Goal: Task Accomplishment & Management: Complete application form

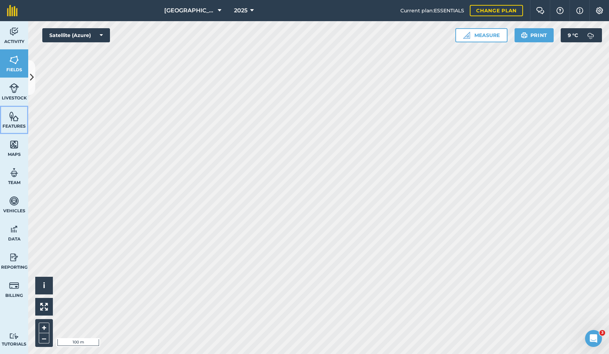
click at [14, 116] on img at bounding box center [14, 116] width 10 height 11
click at [14, 117] on img at bounding box center [14, 116] width 10 height 11
click at [17, 124] on span "Features" at bounding box center [14, 126] width 28 height 6
click at [32, 84] on icon at bounding box center [32, 77] width 4 height 12
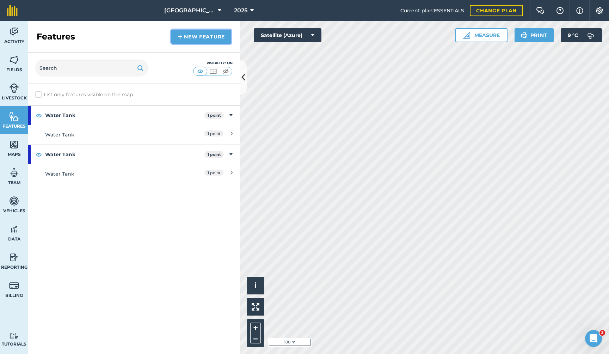
click at [198, 37] on link "New feature" at bounding box center [201, 37] width 60 height 14
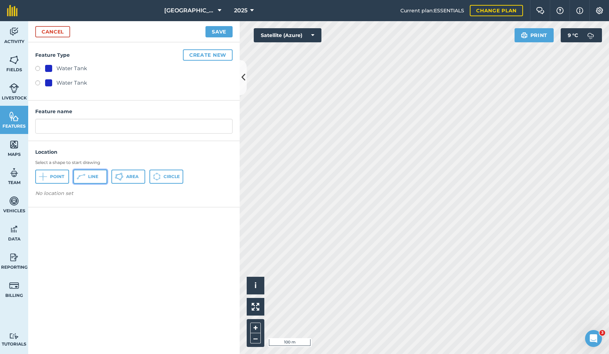
click at [95, 176] on span "Line" at bounding box center [93, 177] width 10 height 6
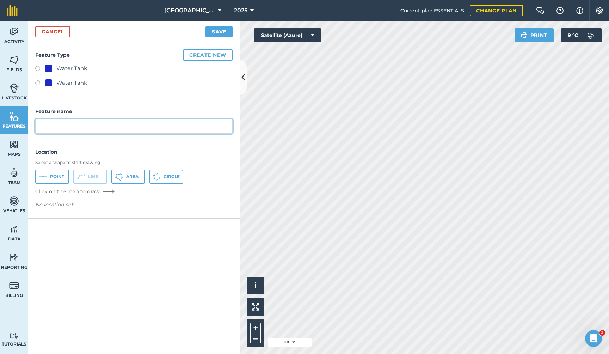
click at [71, 127] on input "text" at bounding box center [133, 126] width 197 height 15
type input "Water pipes"
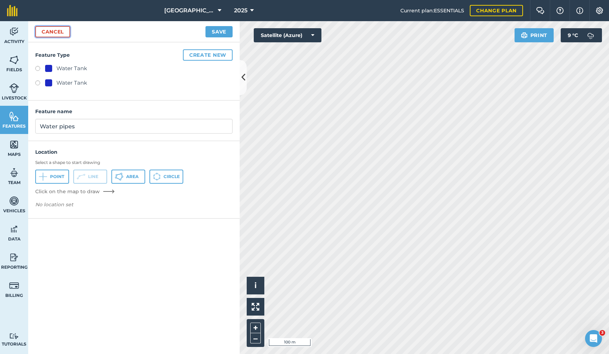
click at [59, 31] on link "Cancel" at bounding box center [52, 31] width 35 height 11
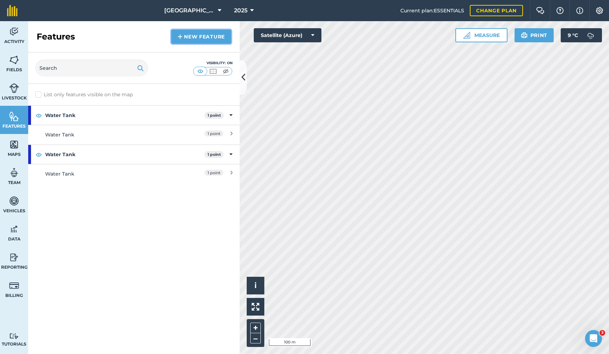
click at [212, 35] on link "New feature" at bounding box center [201, 37] width 60 height 14
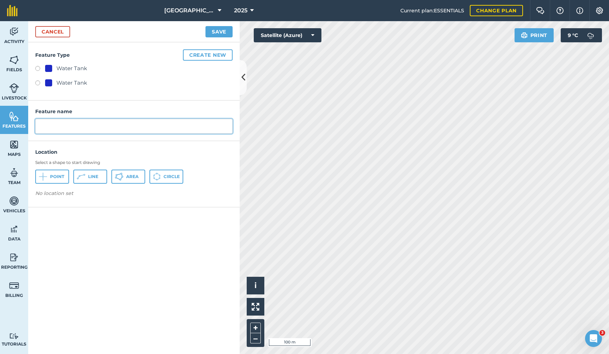
click at [66, 123] on input "text" at bounding box center [133, 126] width 197 height 15
type input "Water Pipe"
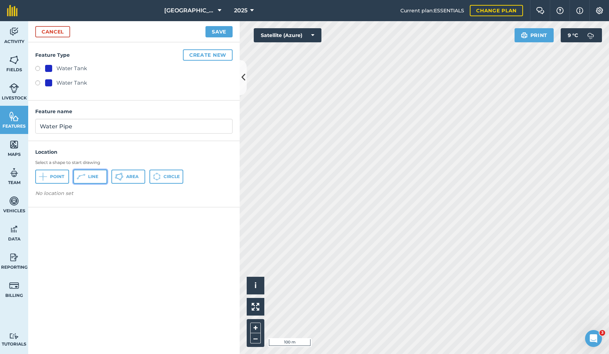
click at [94, 176] on span "Line" at bounding box center [93, 177] width 10 height 6
click at [92, 179] on span "Line" at bounding box center [93, 177] width 10 height 6
click at [97, 177] on span "Line" at bounding box center [93, 177] width 10 height 6
click at [94, 176] on span "Line" at bounding box center [93, 177] width 10 height 6
click at [88, 175] on button "Line" at bounding box center [90, 177] width 34 height 14
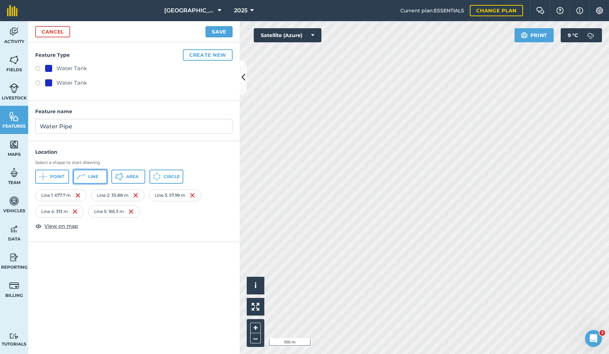
click at [91, 176] on span "Line" at bounding box center [93, 177] width 10 height 6
click at [100, 178] on button "Line" at bounding box center [90, 177] width 34 height 14
click at [86, 178] on button "Line" at bounding box center [90, 177] width 34 height 14
click at [219, 30] on button "Save" at bounding box center [219, 31] width 27 height 11
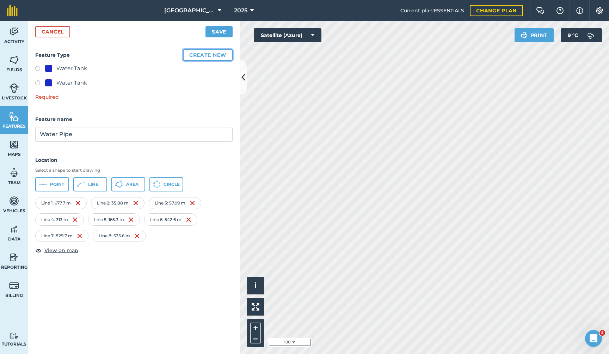
click at [205, 54] on button "Create new" at bounding box center [208, 54] width 50 height 11
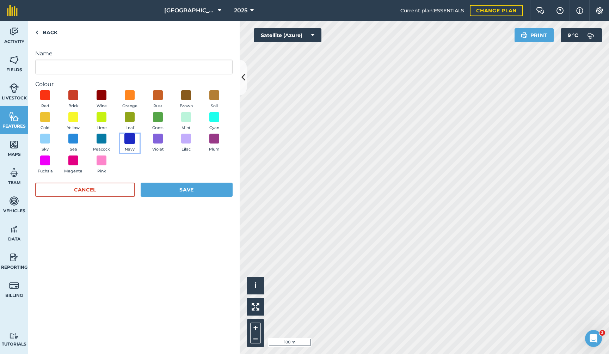
click at [131, 136] on span at bounding box center [129, 138] width 11 height 11
click at [183, 191] on button "Save" at bounding box center [187, 190] width 92 height 14
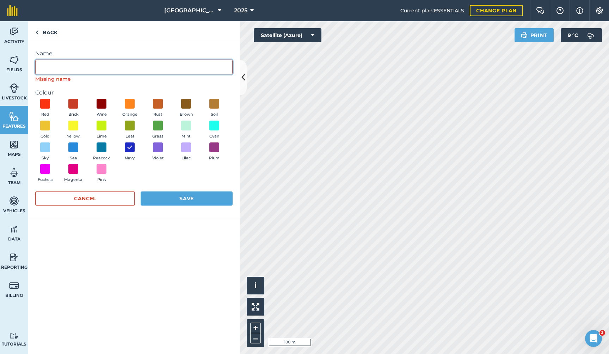
click at [99, 66] on input "Name" at bounding box center [133, 67] width 197 height 15
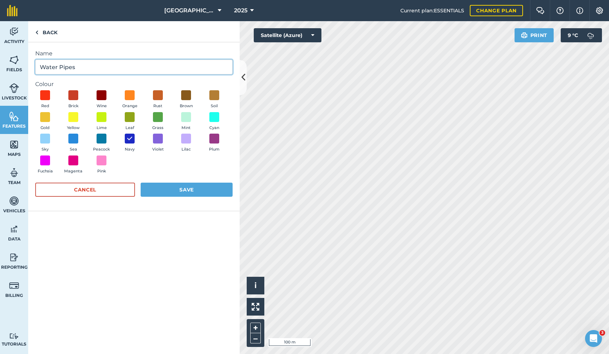
type input "Water Pipes"
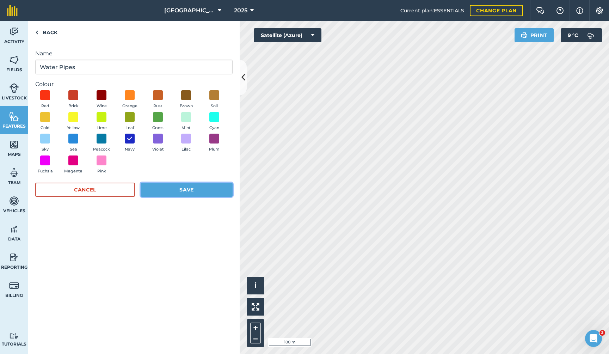
click at [158, 188] on button "Save" at bounding box center [187, 190] width 92 height 14
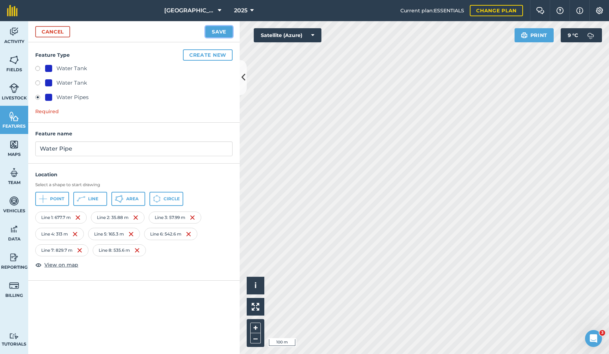
click at [215, 29] on button "Save" at bounding box center [219, 31] width 27 height 11
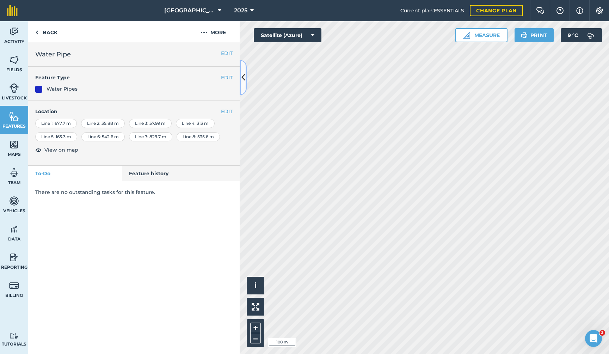
click at [243, 77] on icon at bounding box center [243, 77] width 4 height 12
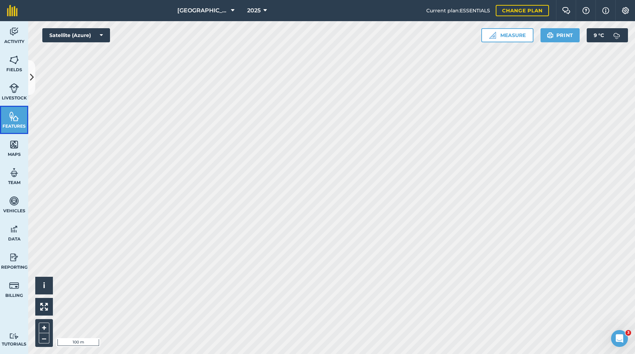
click at [14, 118] on img at bounding box center [14, 116] width 10 height 11
click at [31, 82] on icon at bounding box center [32, 77] width 4 height 12
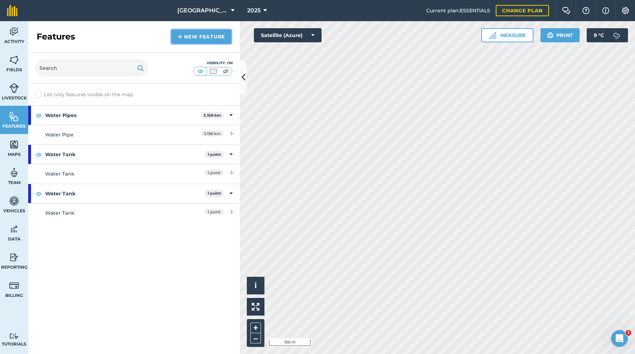
click at [197, 38] on link "New feature" at bounding box center [201, 37] width 60 height 14
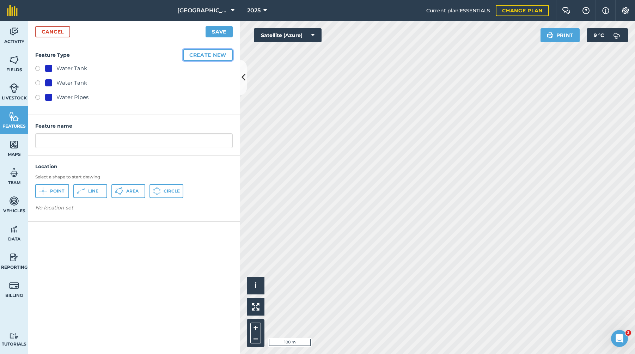
click at [209, 53] on button "Create new" at bounding box center [208, 54] width 50 height 11
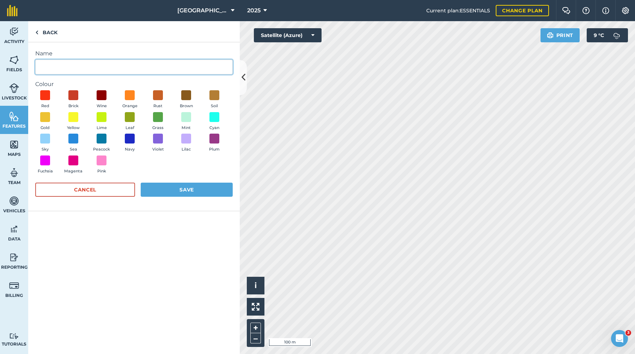
click at [98, 68] on input "Name" at bounding box center [133, 67] width 197 height 15
type input "Water Pipe"
click at [129, 139] on span at bounding box center [129, 138] width 11 height 11
click at [175, 191] on button "Save" at bounding box center [187, 190] width 92 height 14
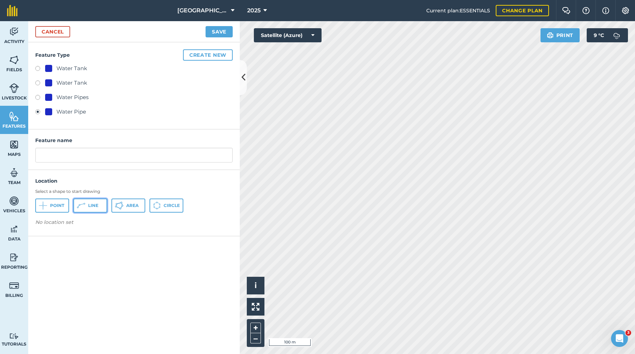
drag, startPoint x: 86, startPoint y: 207, endPoint x: 90, endPoint y: 207, distance: 3.9
click at [86, 207] on button "Line" at bounding box center [90, 205] width 34 height 14
click at [96, 208] on span "Line" at bounding box center [93, 206] width 10 height 6
click at [96, 202] on button "Line" at bounding box center [90, 205] width 34 height 14
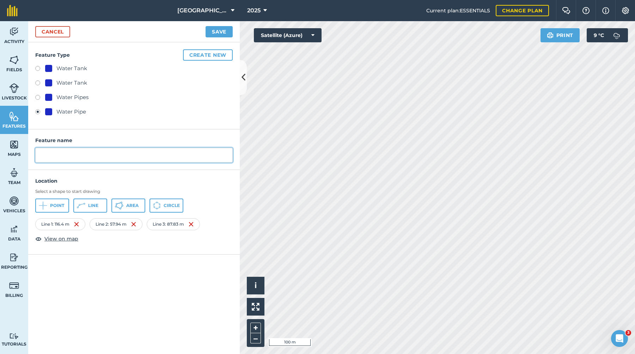
click at [130, 152] on input "text" at bounding box center [133, 155] width 197 height 15
type input "Water Pipe"
click at [220, 32] on button "Save" at bounding box center [219, 31] width 27 height 11
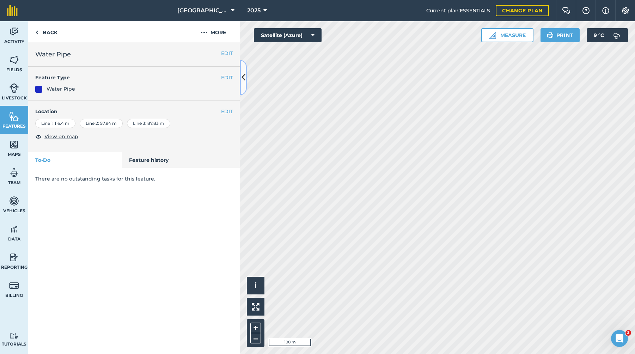
click at [245, 73] on icon at bounding box center [243, 77] width 4 height 12
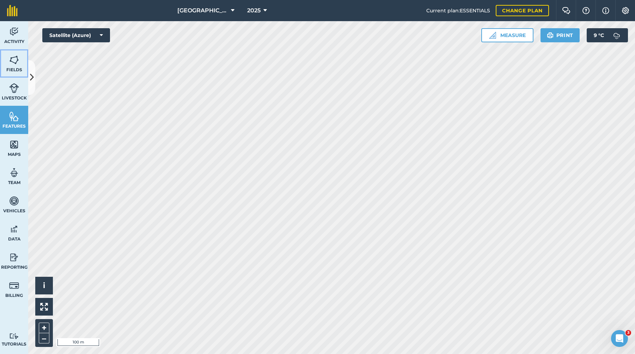
click at [15, 60] on img at bounding box center [14, 60] width 10 height 11
